Goal: Task Accomplishment & Management: Manage account settings

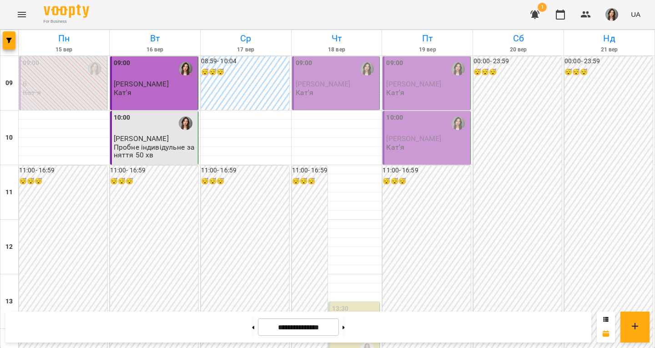
scroll to position [273, 0]
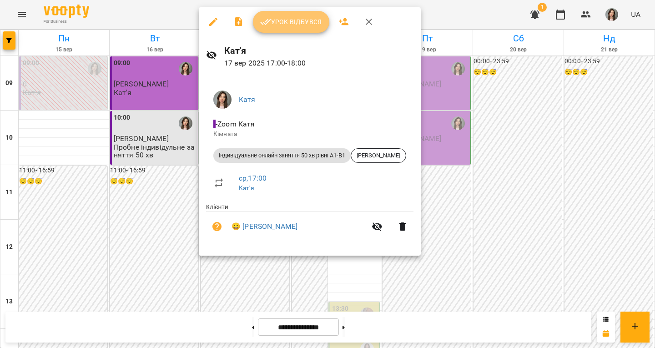
click at [279, 14] on button "Урок відбувся" at bounding box center [291, 22] width 76 height 22
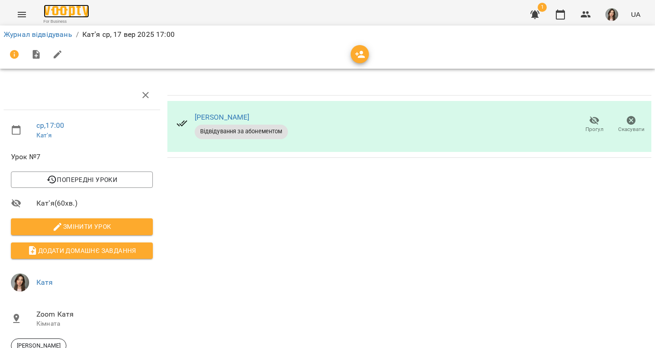
click at [84, 10] on img at bounding box center [67, 11] width 46 height 13
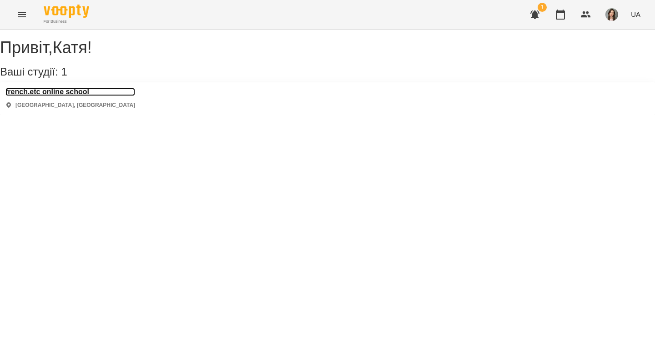
click at [95, 96] on h3 "french.etc online school" at bounding box center [70, 92] width 130 height 8
